Goal: Task Accomplishment & Management: Use online tool/utility

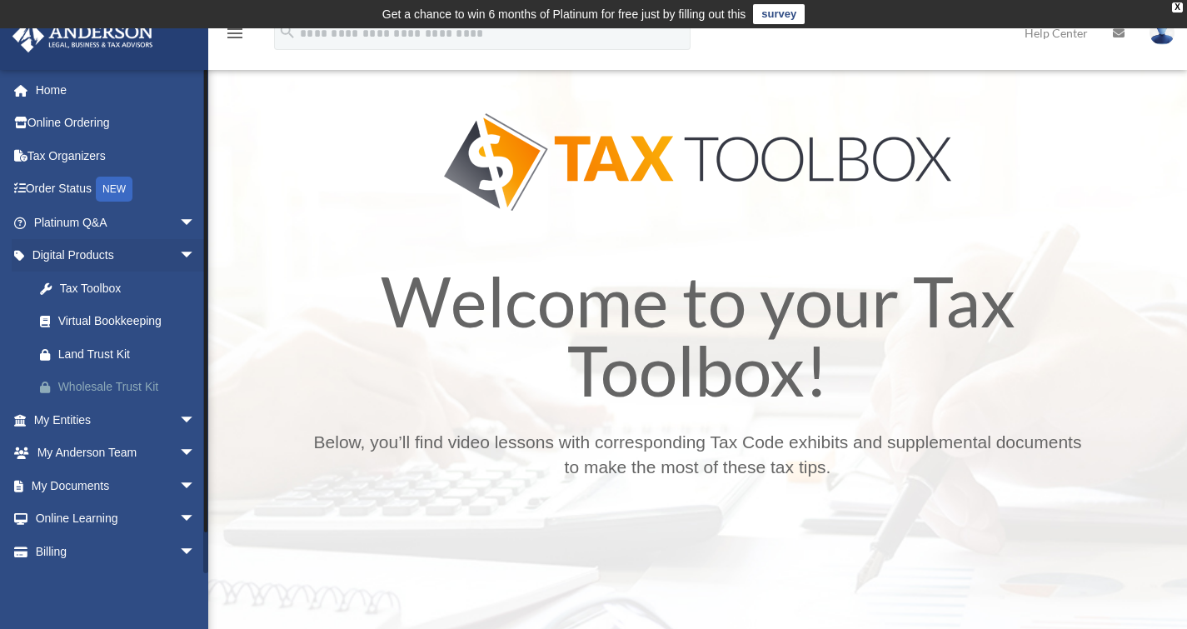
scroll to position [31, 0]
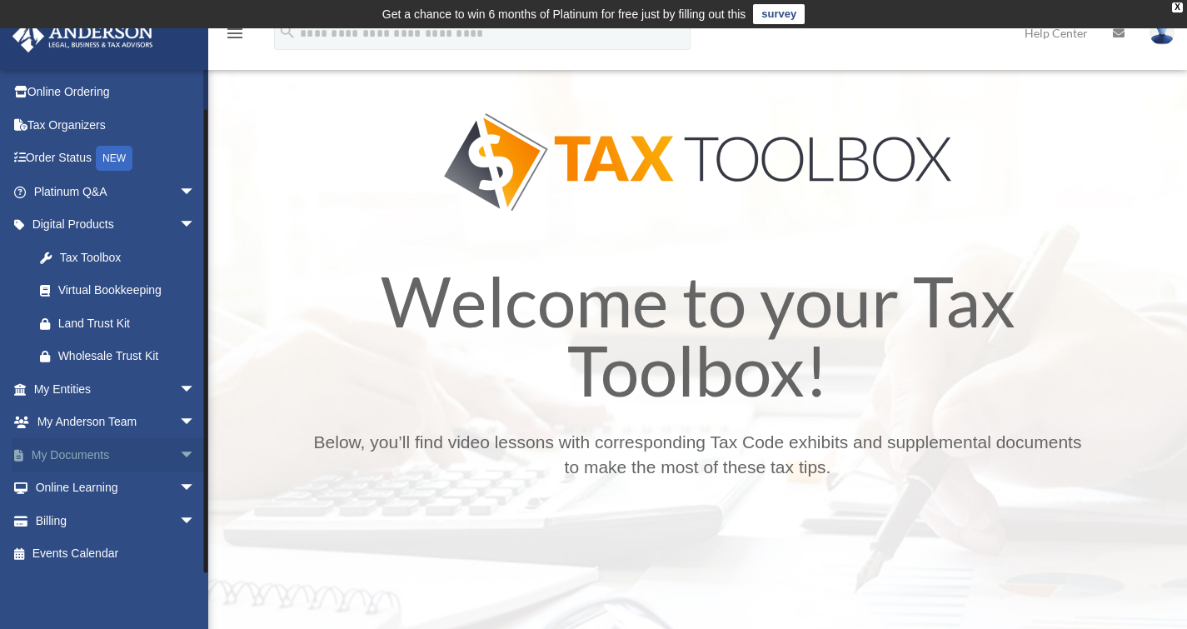
click at [94, 461] on link "My Documents arrow_drop_down" at bounding box center [116, 454] width 209 height 33
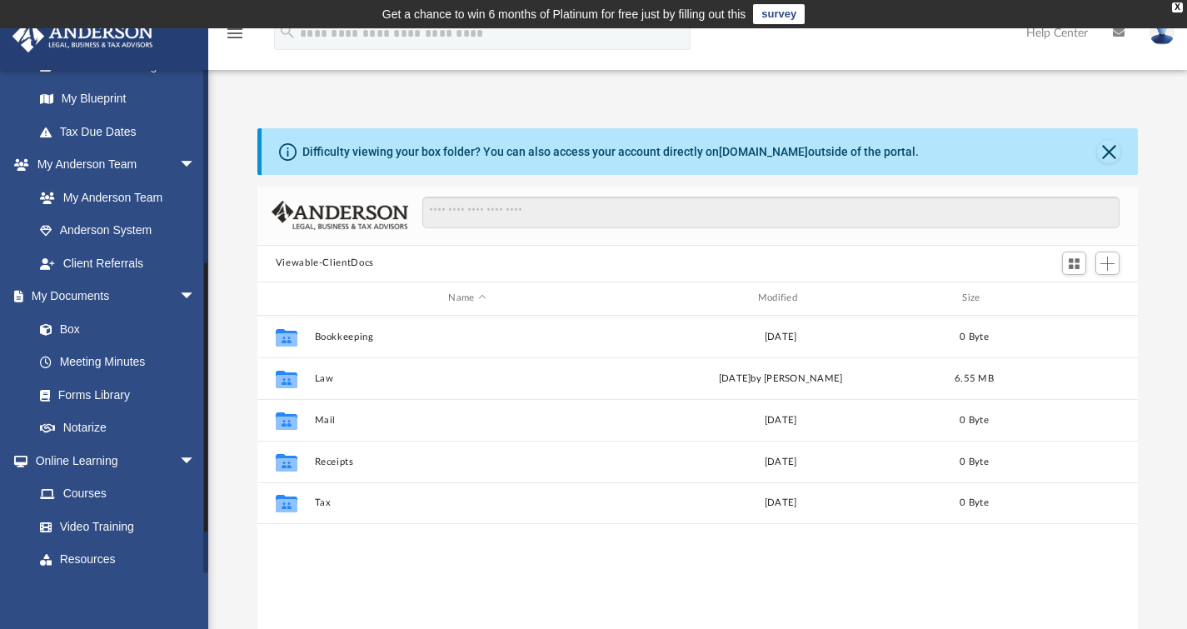
scroll to position [346, 0]
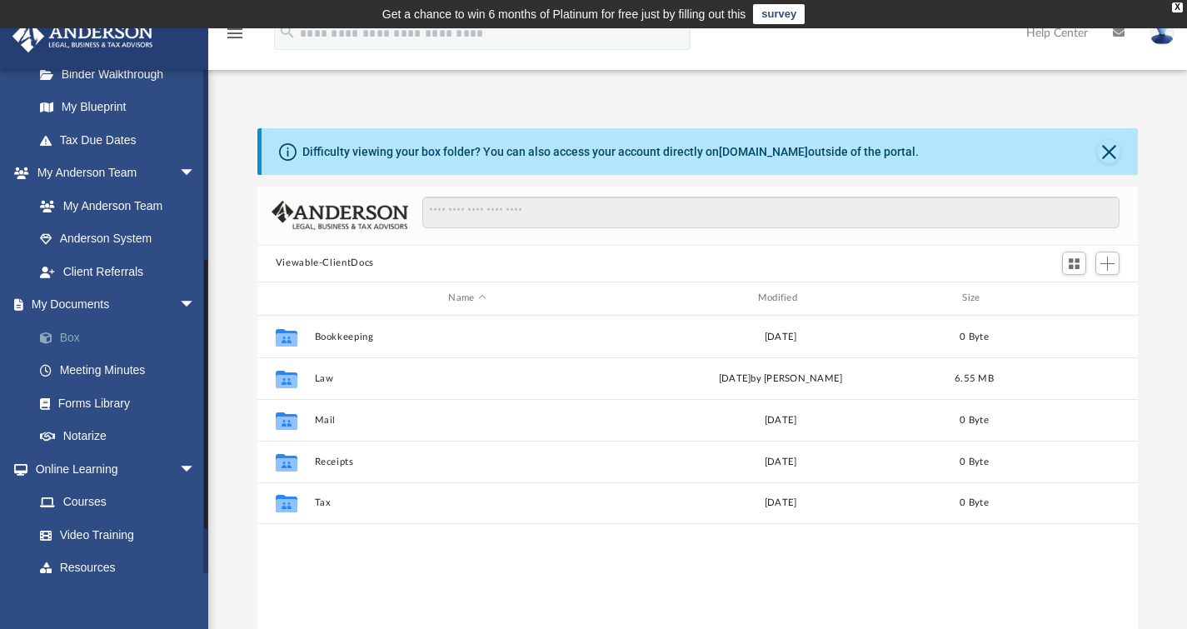
click at [109, 340] on link "Box" at bounding box center [121, 337] width 197 height 33
click at [82, 335] on link "Box" at bounding box center [121, 337] width 197 height 33
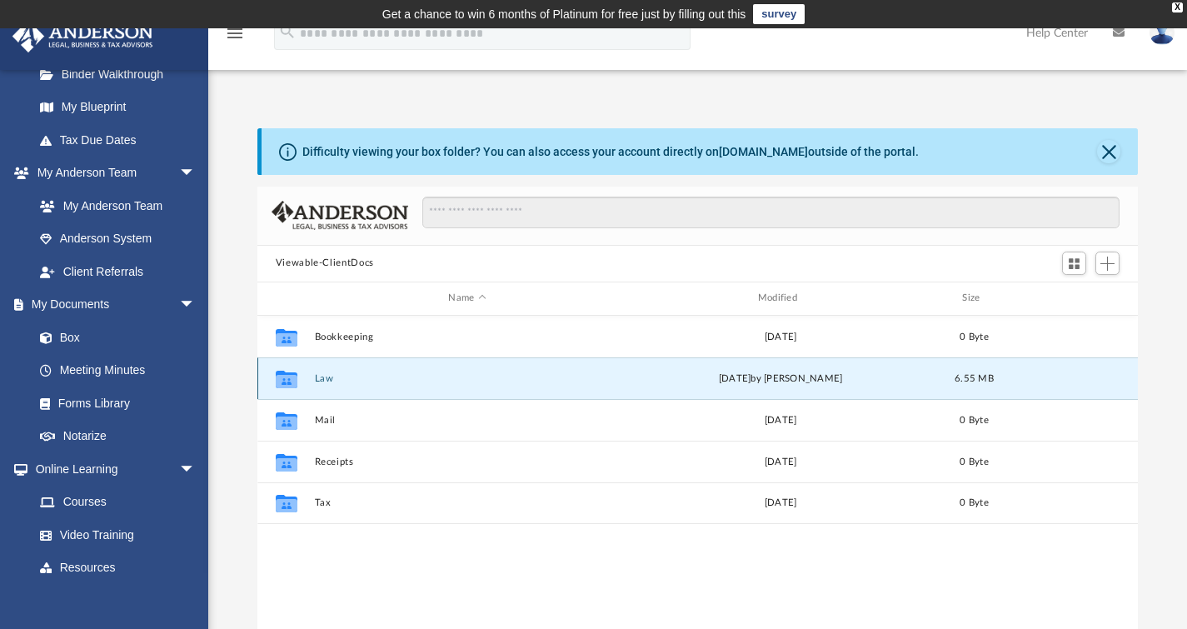
click at [461, 372] on button "Law" at bounding box center [467, 377] width 306 height 11
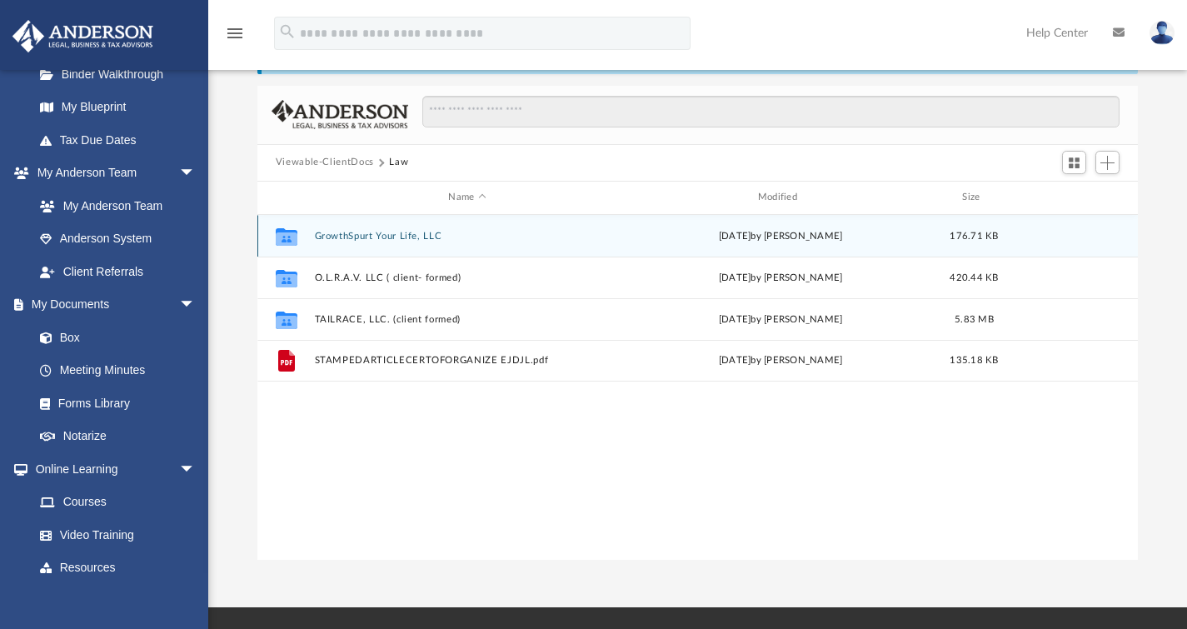
scroll to position [119, 0]
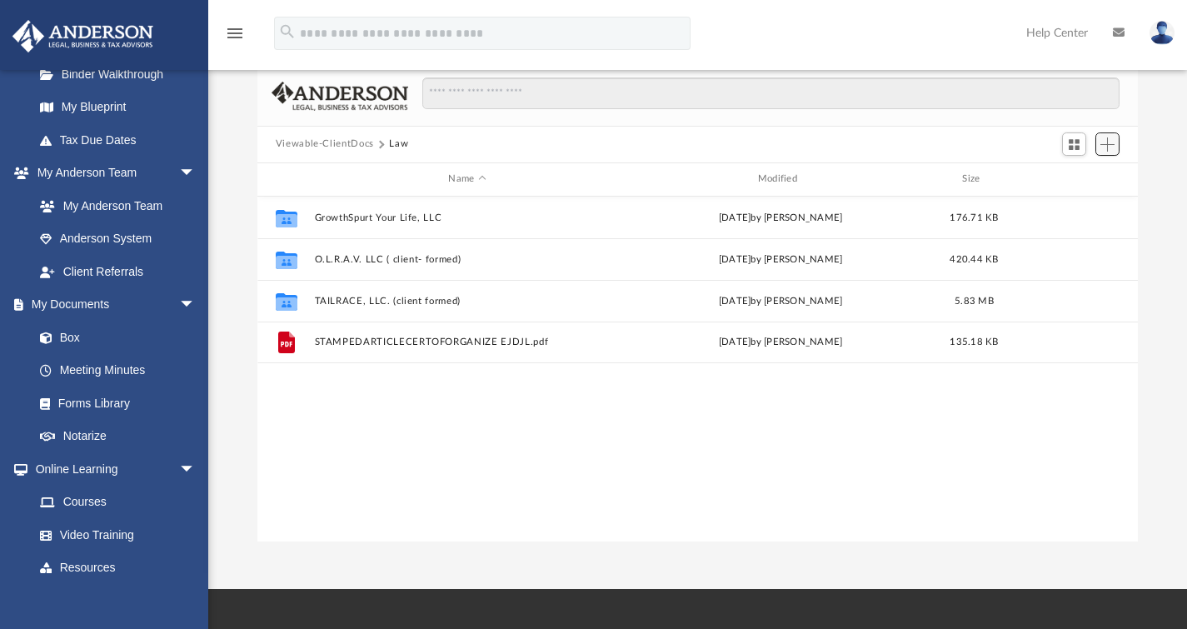
click at [1107, 148] on span "Add" at bounding box center [1107, 144] width 14 height 14
click at [1076, 175] on li "Upload" at bounding box center [1083, 176] width 53 height 17
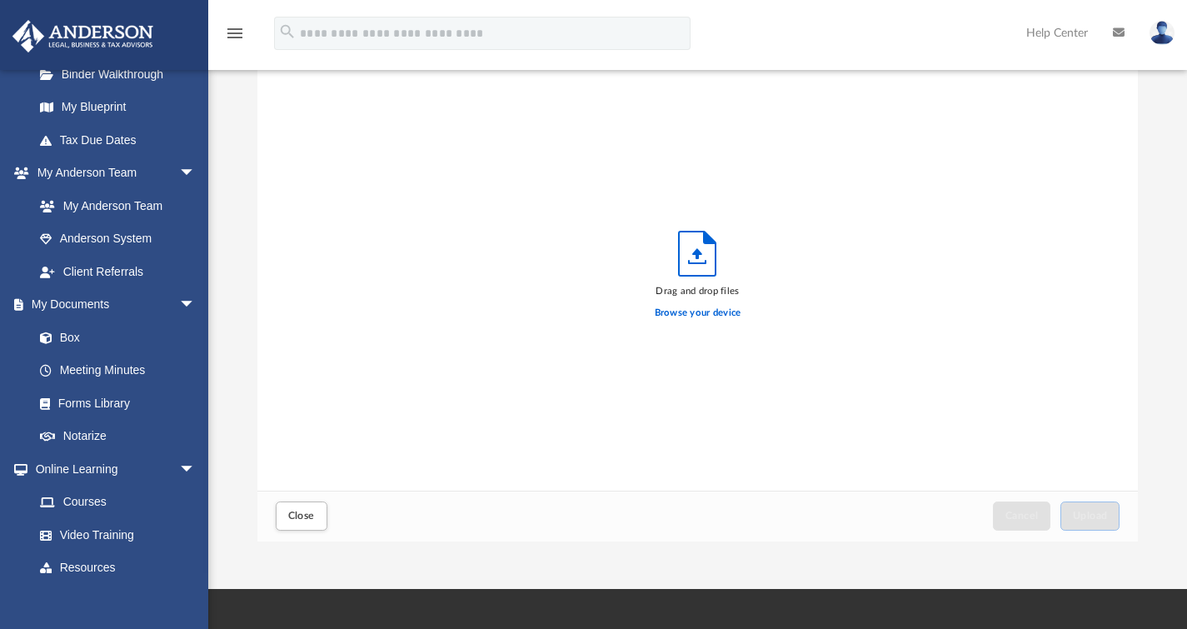
scroll to position [0, 0]
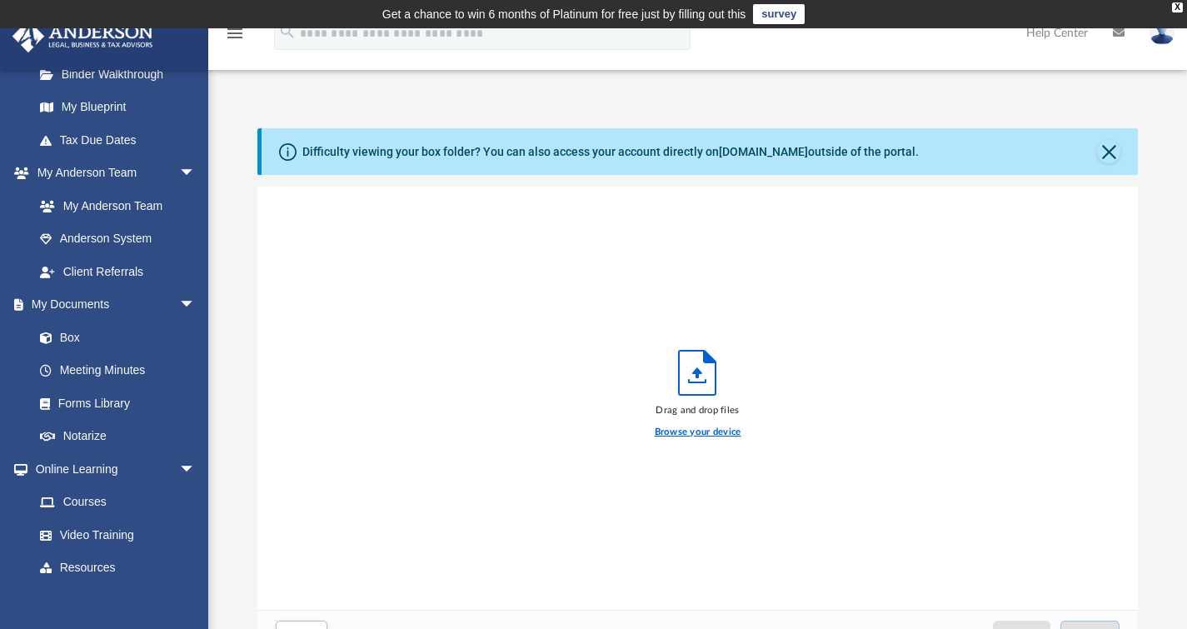
click at [688, 433] on label "Browse your device" at bounding box center [698, 432] width 87 height 15
click at [0, 0] on input "Browse your device" at bounding box center [0, 0] width 0 height 0
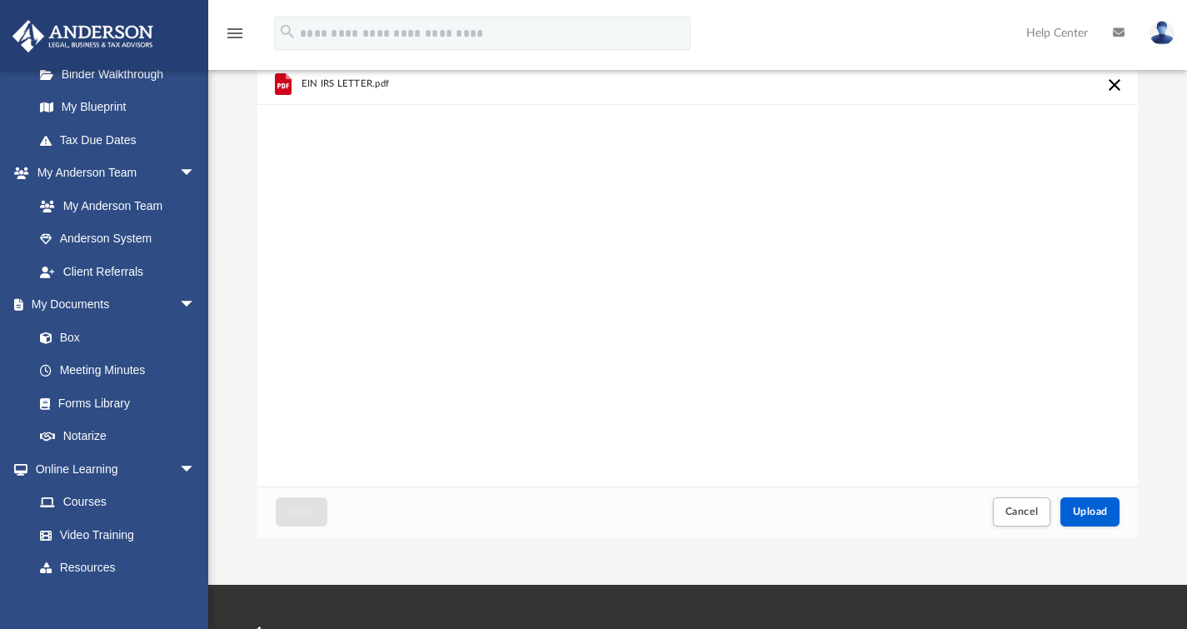
scroll to position [122, 0]
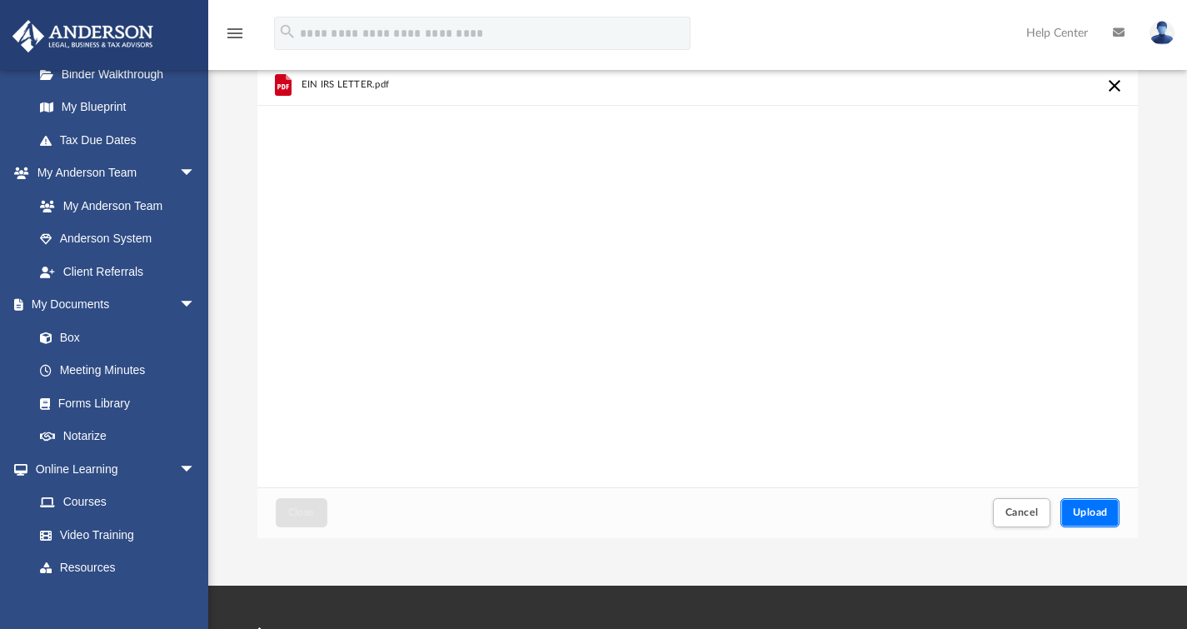
click at [1089, 512] on span "Upload" at bounding box center [1090, 512] width 35 height 10
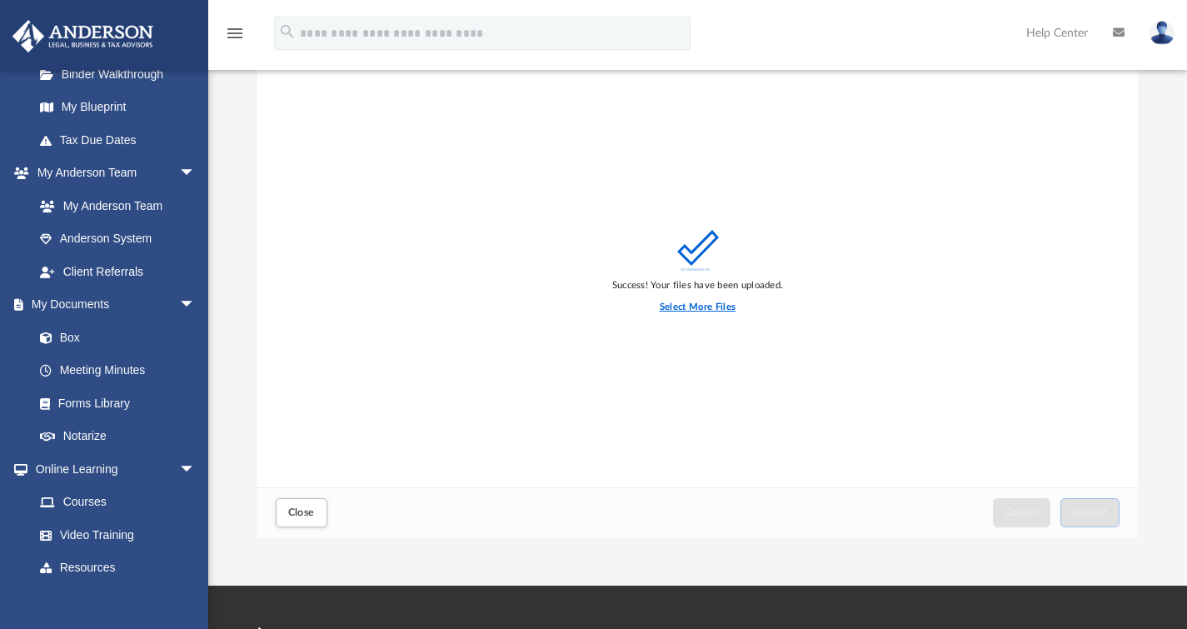
click at [692, 300] on label "Select More Files" at bounding box center [698, 307] width 76 height 15
click at [0, 0] on input "Select More Files" at bounding box center [0, 0] width 0 height 0
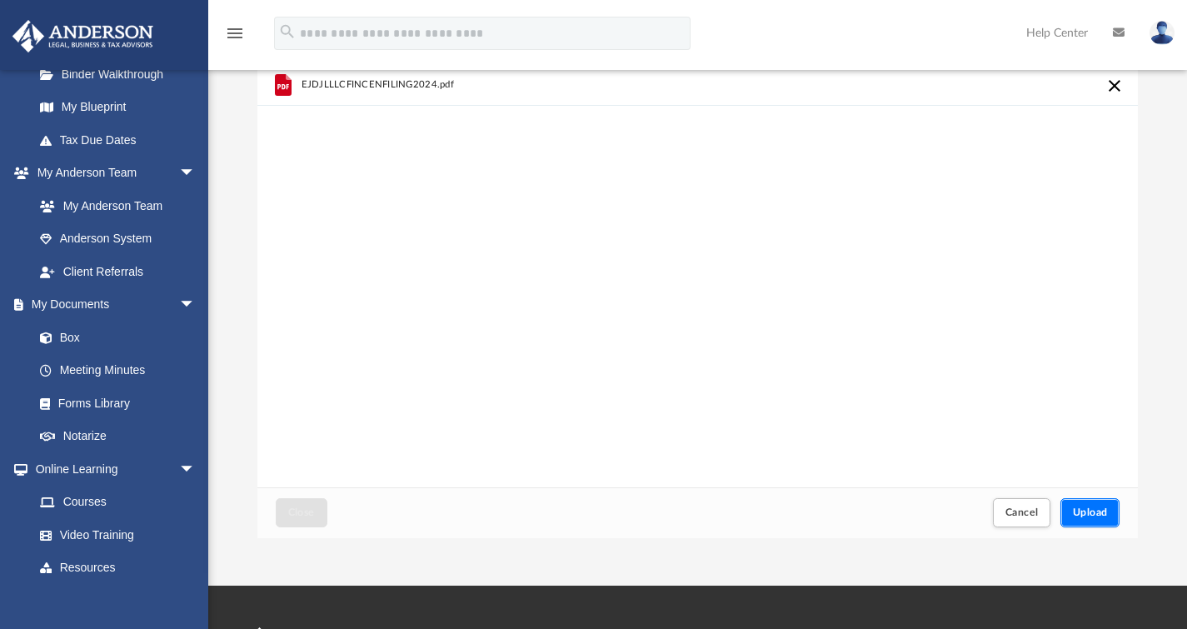
click at [1096, 509] on span "Upload" at bounding box center [1090, 512] width 35 height 10
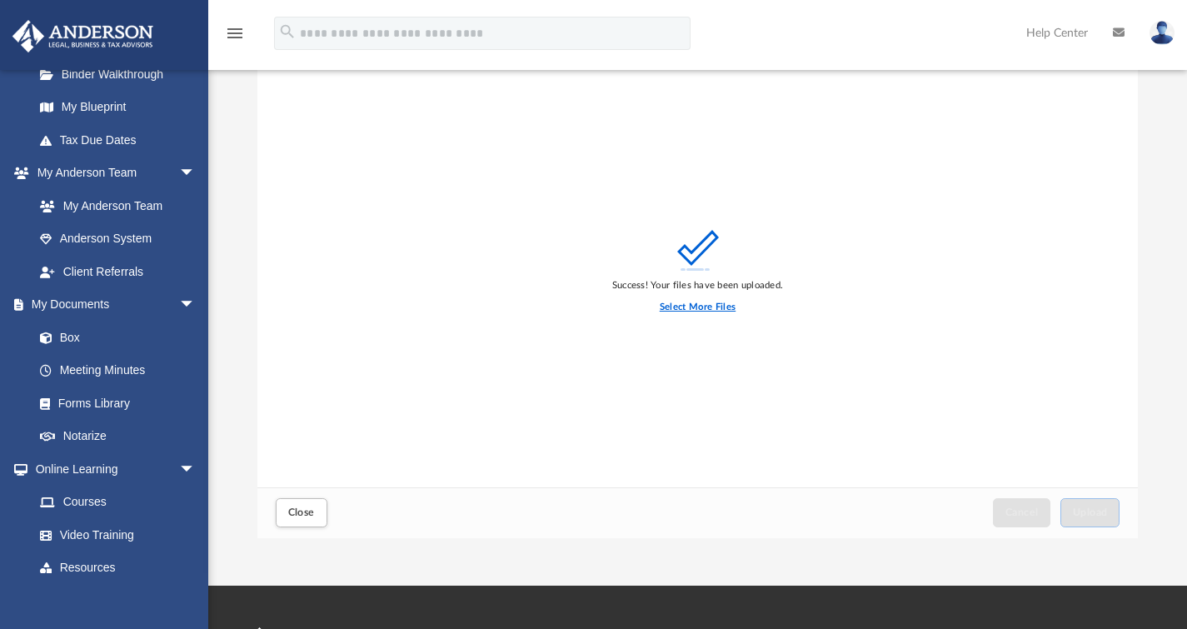
click at [680, 303] on label "Select More Files" at bounding box center [698, 307] width 76 height 15
click at [0, 0] on input "Select More Files" at bounding box center [0, 0] width 0 height 0
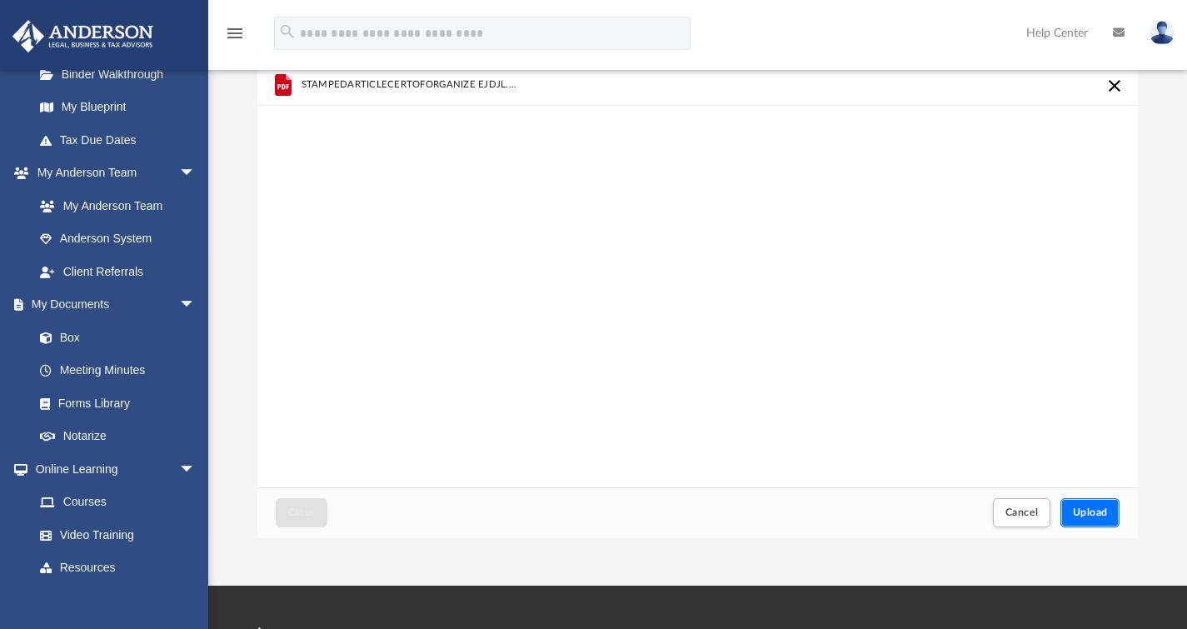
click at [1091, 512] on span "Upload" at bounding box center [1090, 512] width 35 height 10
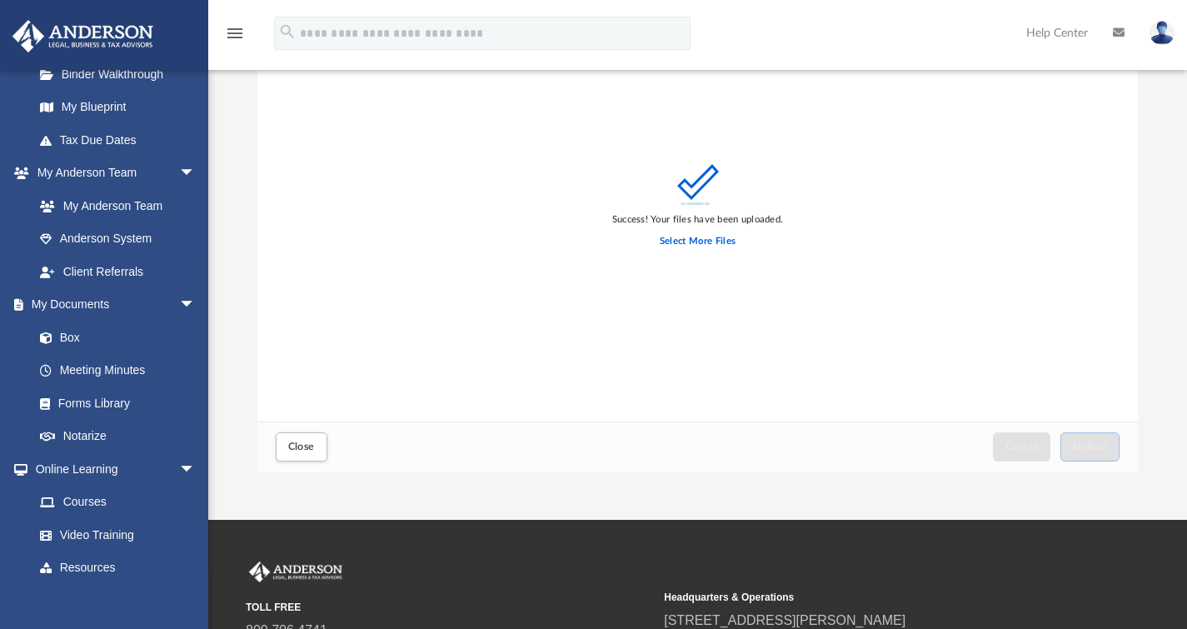
scroll to position [190, 0]
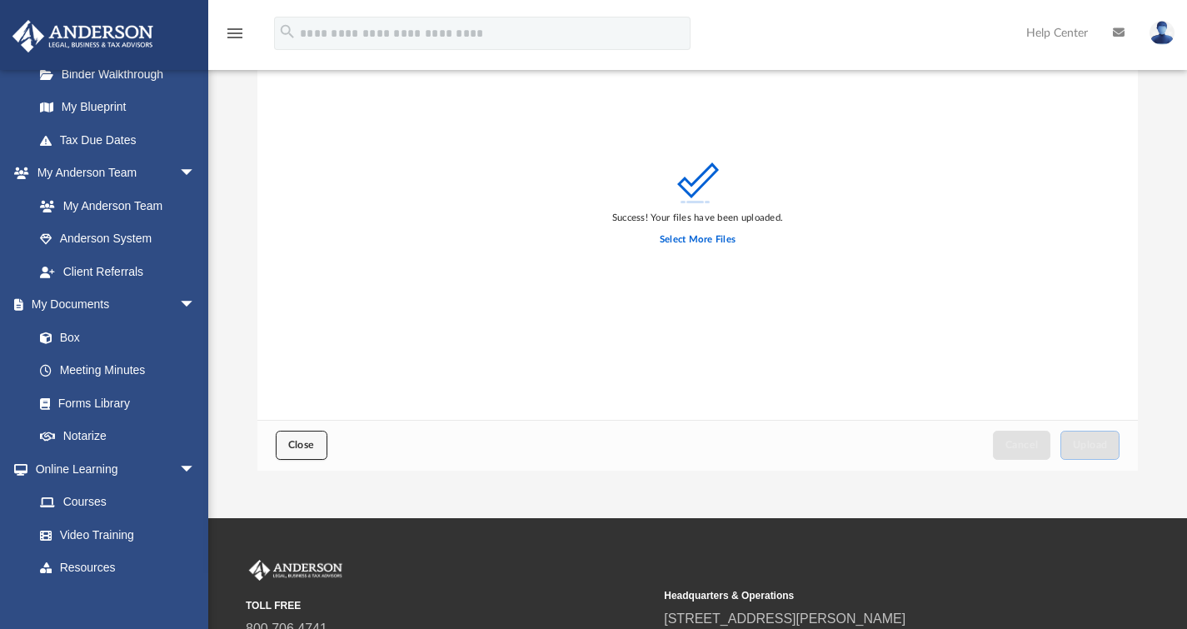
click at [301, 443] on span "Close" at bounding box center [301, 445] width 27 height 10
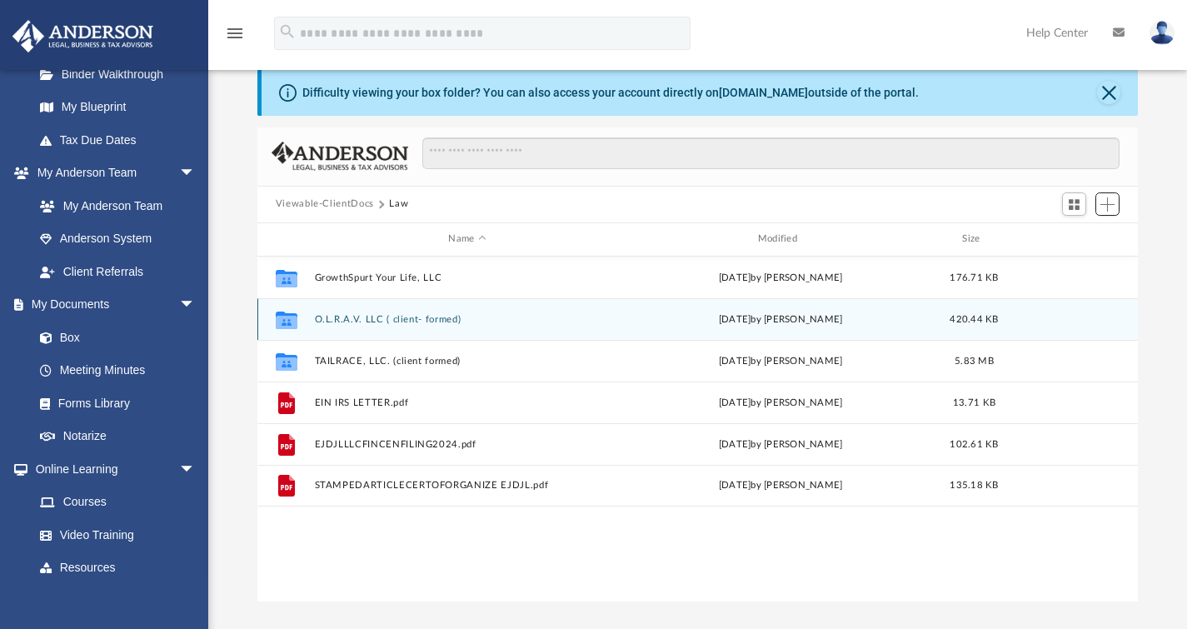
scroll to position [58, 0]
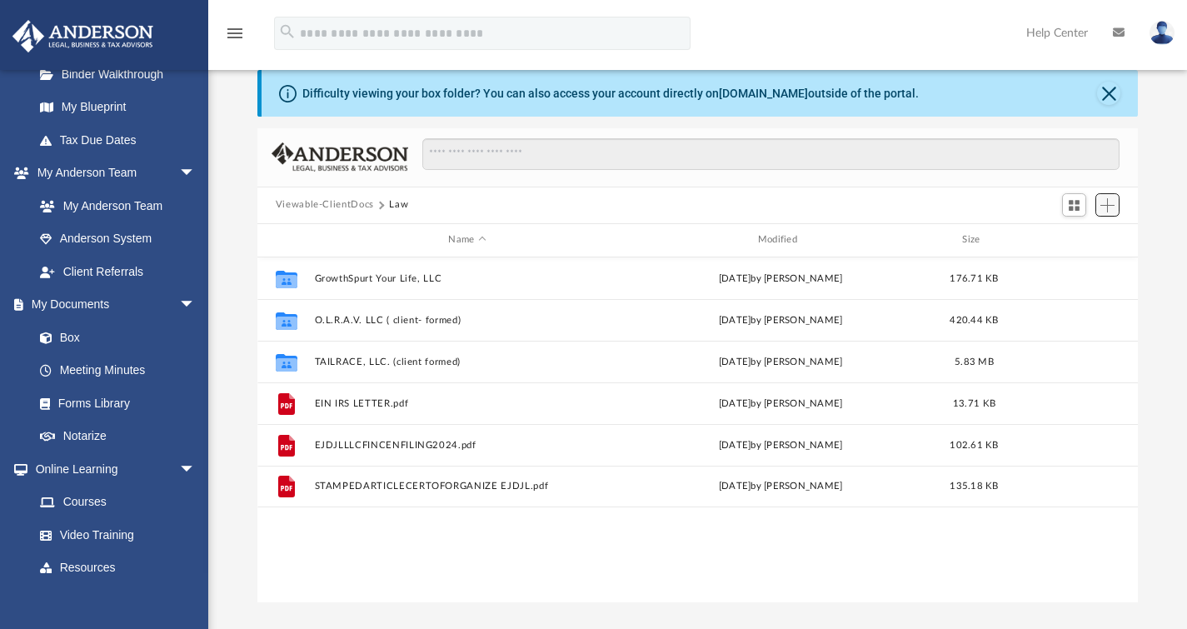
click at [1118, 197] on button "Add" at bounding box center [1107, 204] width 25 height 23
click at [1084, 235] on li "Upload" at bounding box center [1083, 237] width 53 height 17
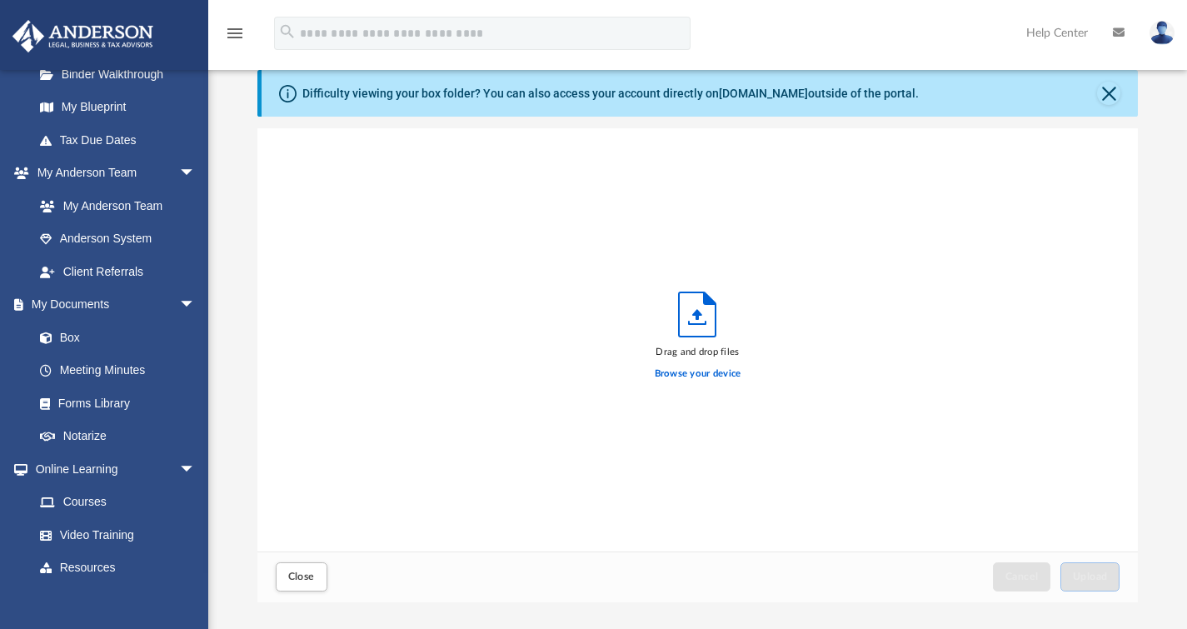
scroll to position [410, 868]
click at [710, 371] on label "Browse your device" at bounding box center [698, 373] width 87 height 15
click at [0, 0] on input "Browse your device" at bounding box center [0, 0] width 0 height 0
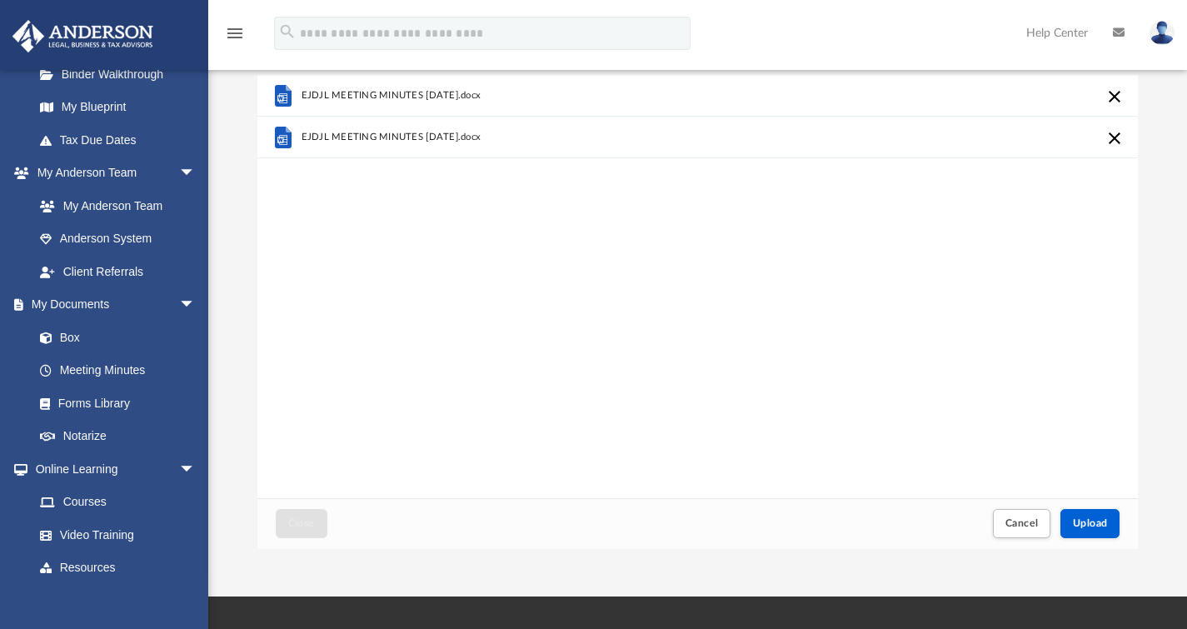
scroll to position [150, 0]
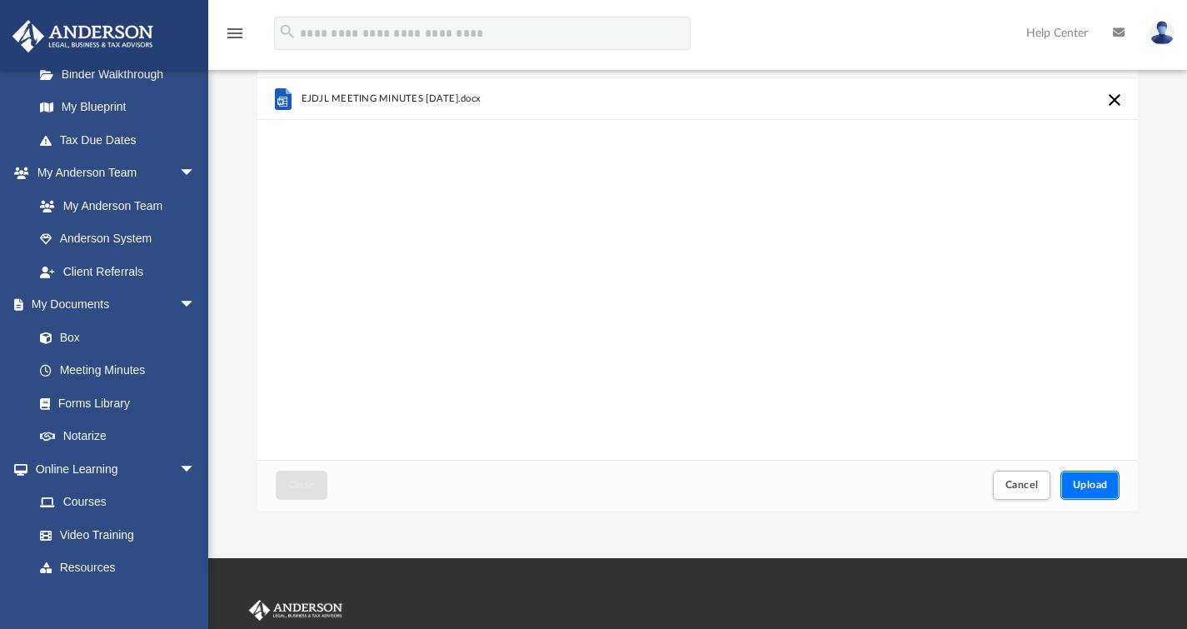
click at [1094, 483] on span "Upload" at bounding box center [1090, 485] width 35 height 10
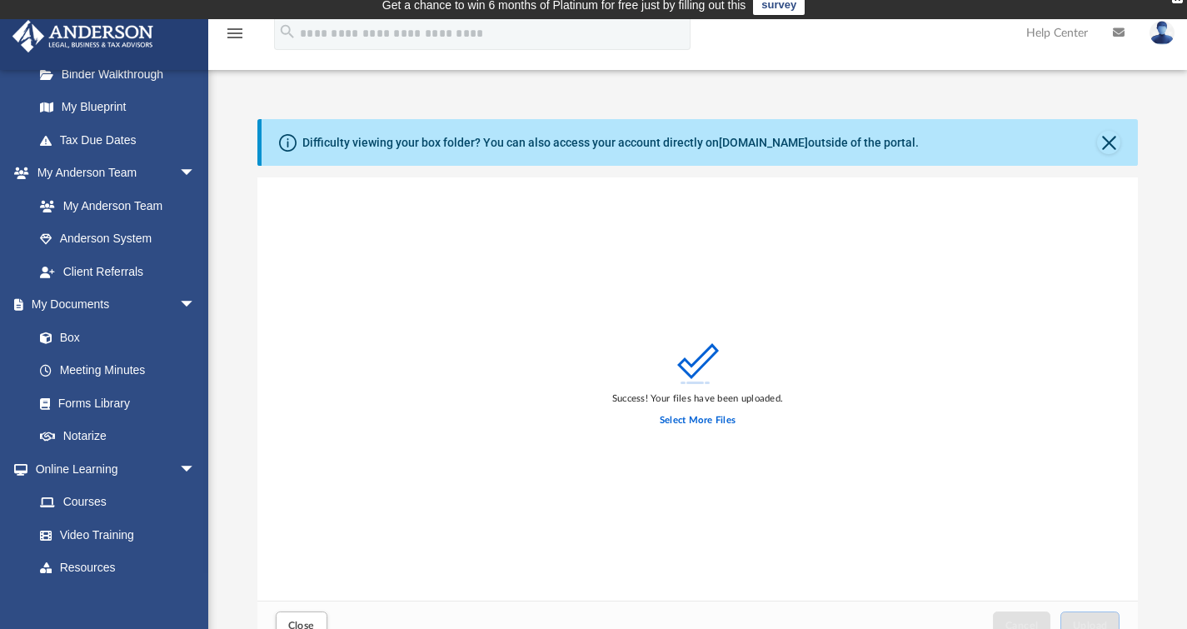
scroll to position [0, 0]
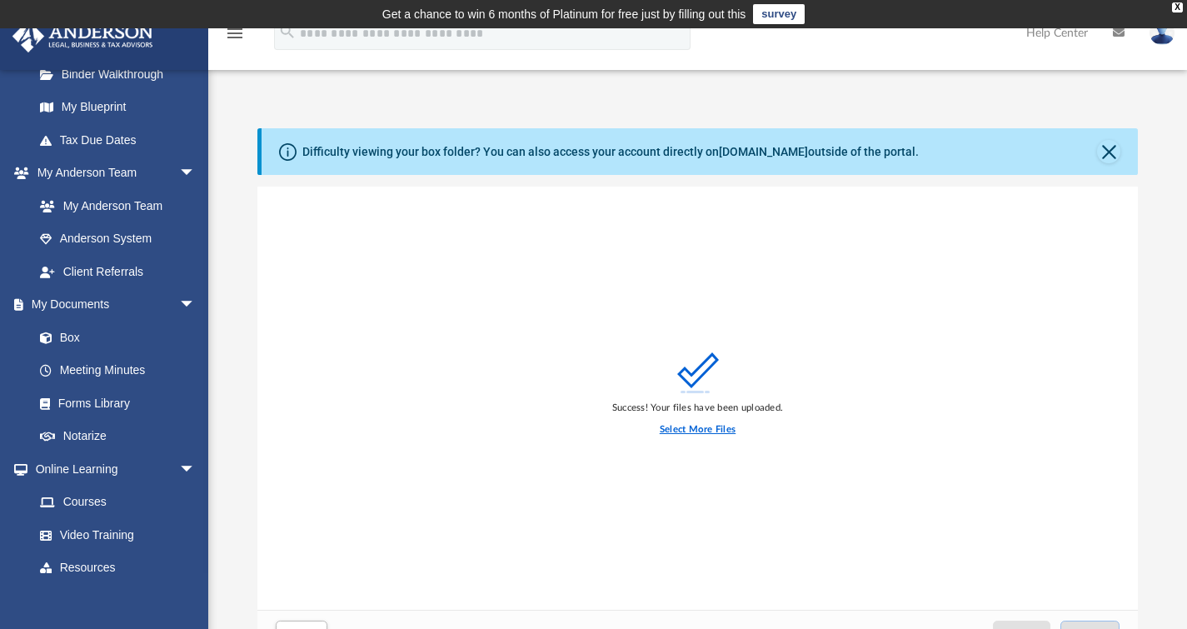
click at [710, 425] on label "Select More Files" at bounding box center [698, 429] width 76 height 15
click at [0, 0] on input "Select More Files" at bounding box center [0, 0] width 0 height 0
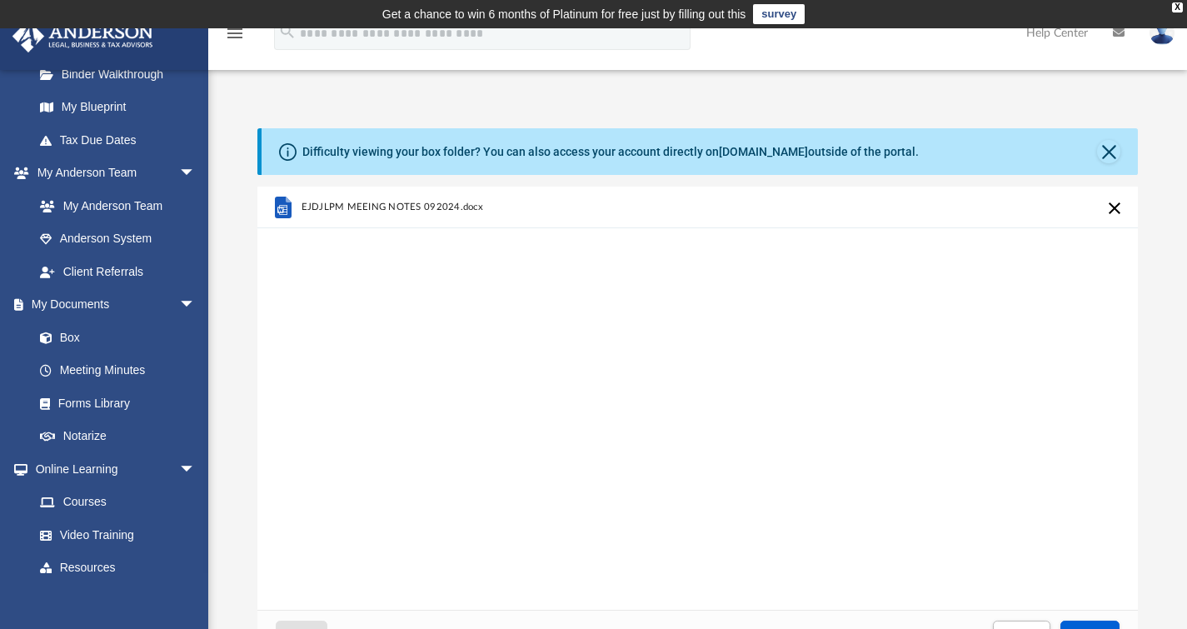
click at [717, 361] on div "EJDJLPM MEEING NOTES 092024.docx" at bounding box center [697, 398] width 881 height 423
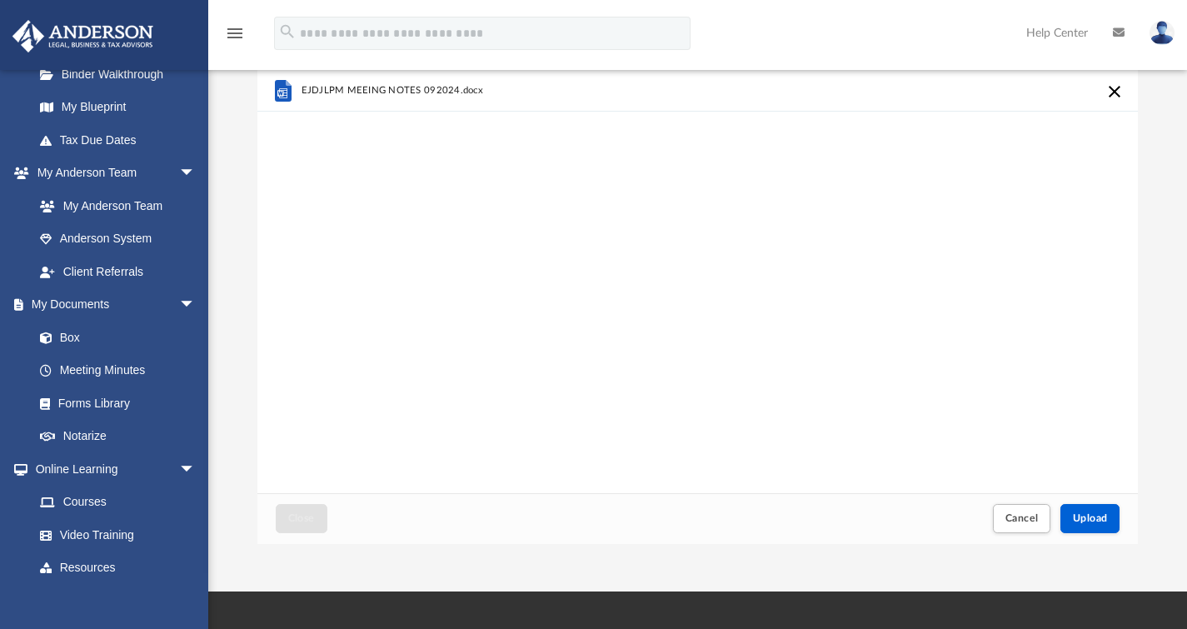
scroll to position [116, 0]
click at [1099, 516] on span "Upload" at bounding box center [1090, 519] width 35 height 10
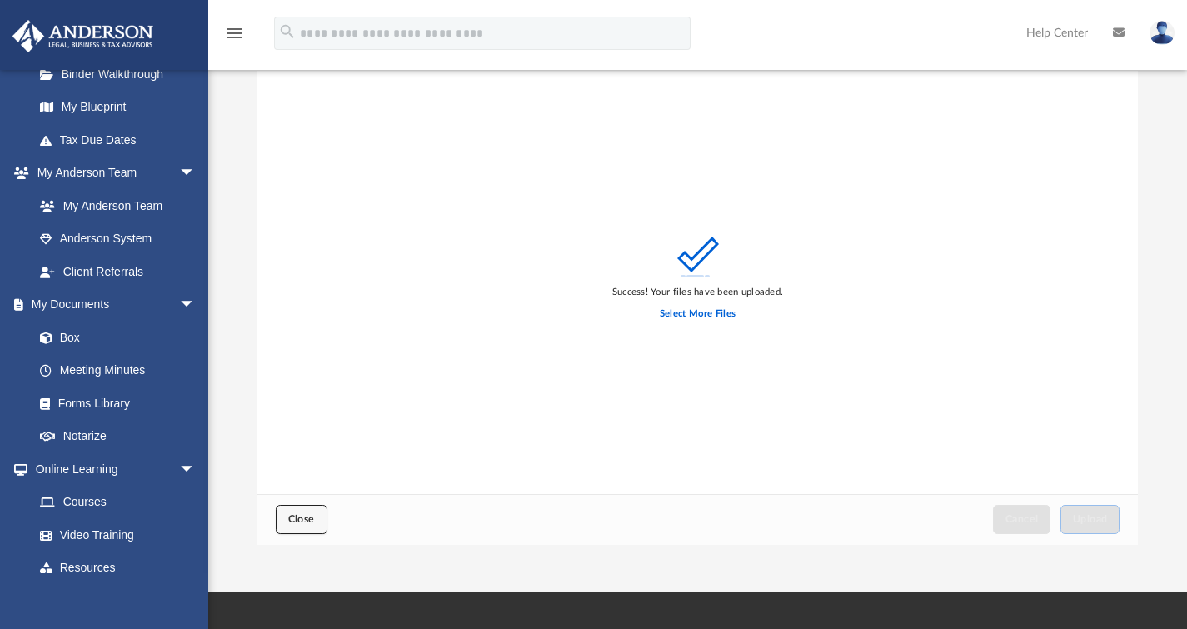
click at [305, 521] on span "Close" at bounding box center [301, 519] width 27 height 10
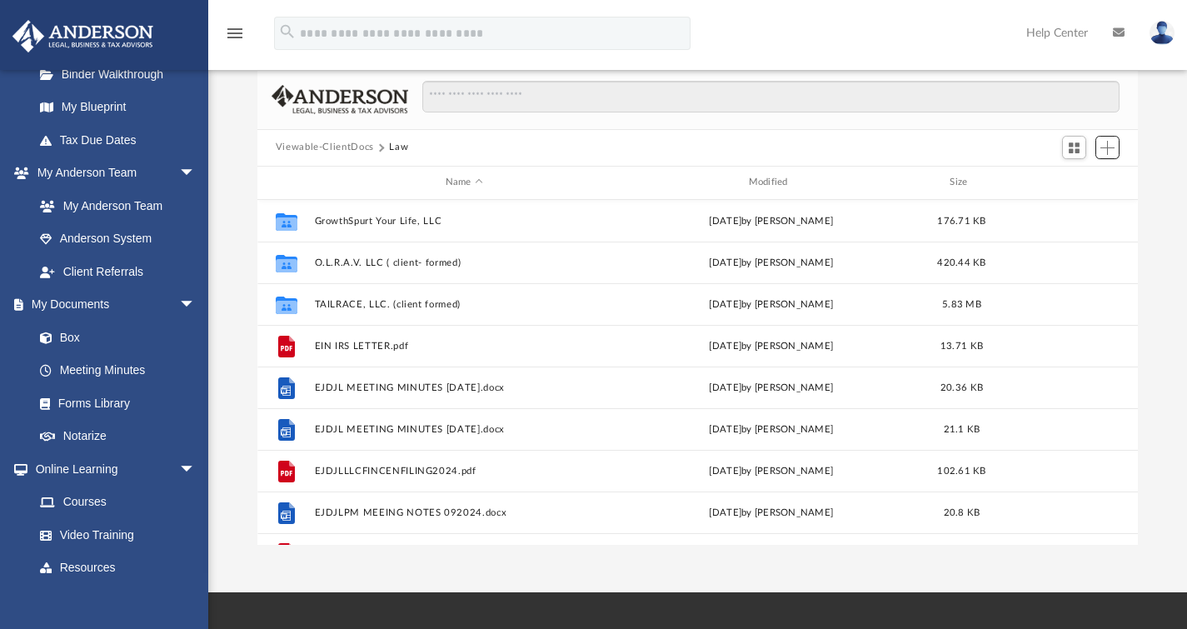
scroll to position [0, 0]
